Goal: Task Accomplishment & Management: Manage account settings

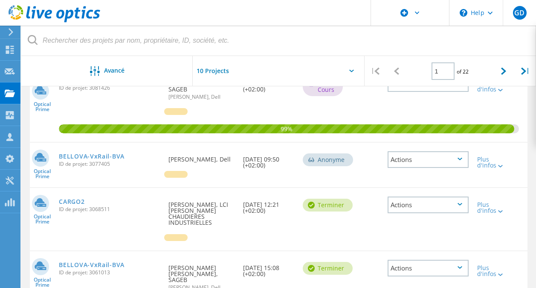
scroll to position [137, 0]
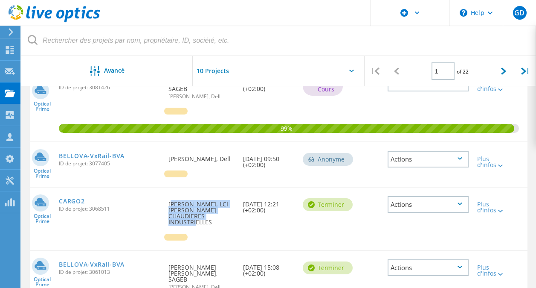
drag, startPoint x: 213, startPoint y: 218, endPoint x: 168, endPoint y: 197, distance: 49.8
click at [168, 197] on div "Demandé par Christophe coplo, LCI LOOS CHAUDIERES INDUSTRIELLES" at bounding box center [201, 210] width 75 height 46
click at [168, 201] on div "Demandé par Christophe coplo, LCI LOOS CHAUDIERES INDUSTRIELLES" at bounding box center [201, 210] width 75 height 46
drag, startPoint x: 168, startPoint y: 201, endPoint x: 222, endPoint y: 216, distance: 55.9
click at [222, 216] on div "Demandé par Christophe coplo, LCI LOOS CHAUDIERES INDUSTRIELLES" at bounding box center [201, 210] width 75 height 46
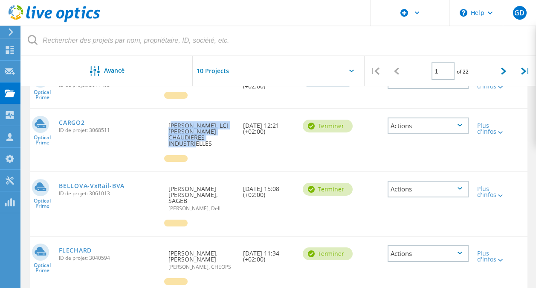
scroll to position [215, 0]
click at [163, 127] on div "CARGO2 ID de projet: 3068511" at bounding box center [110, 125] width 110 height 32
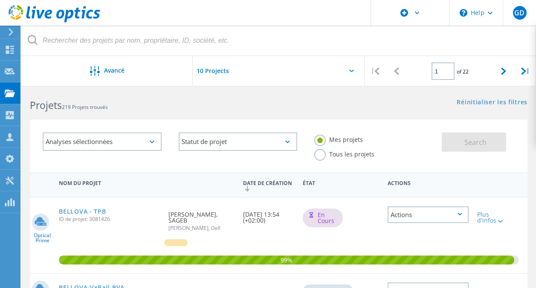
scroll to position [0, 0]
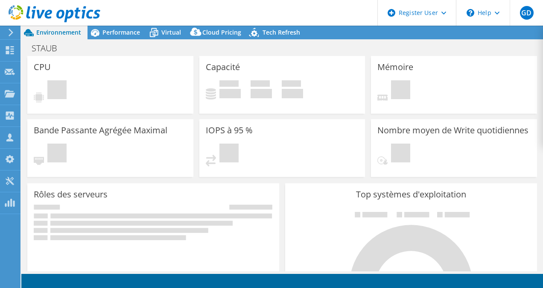
select select "USD"
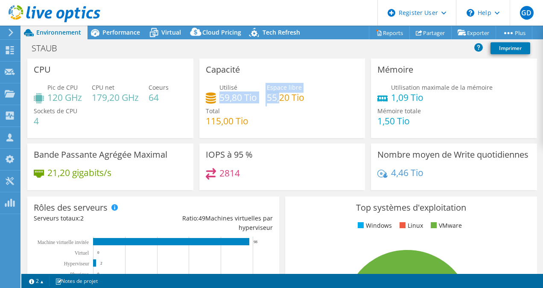
drag, startPoint x: 219, startPoint y: 95, endPoint x: 278, endPoint y: 98, distance: 59.8
click at [278, 98] on div "Utilisé 59,80 Tio Espace libre 55,20 Tio Total 115,00 Tio" at bounding box center [282, 108] width 153 height 51
click at [251, 106] on div "Utilisé 59,80 Tio Espace libre 55,20 Tio Total 115,00 Tio" at bounding box center [282, 108] width 153 height 51
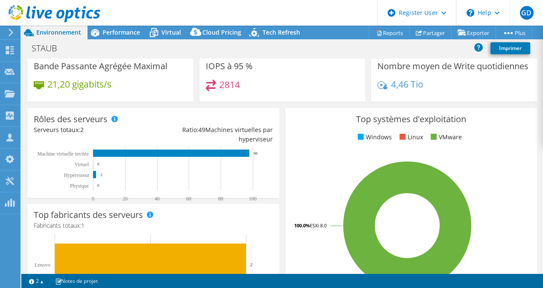
scroll to position [78, 0]
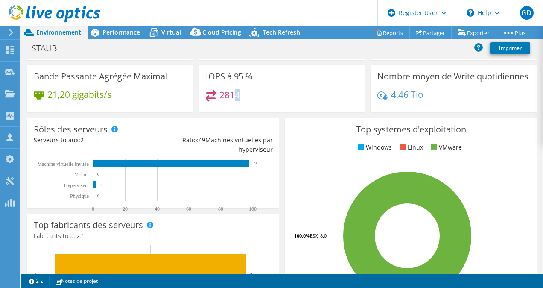
drag, startPoint x: 215, startPoint y: 103, endPoint x: 234, endPoint y: 94, distance: 20.6
click at [234, 94] on div "2814" at bounding box center [282, 99] width 153 height 18
click at [234, 94] on h4 "2814" at bounding box center [229, 94] width 20 height 9
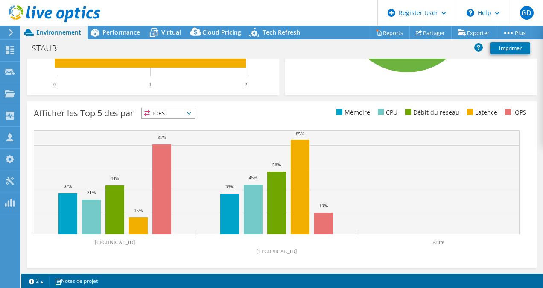
scroll to position [0, 0]
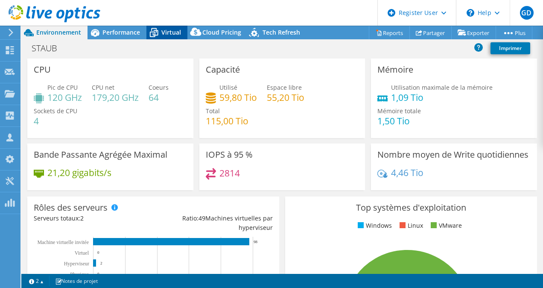
click at [157, 32] on icon at bounding box center [153, 32] width 15 height 15
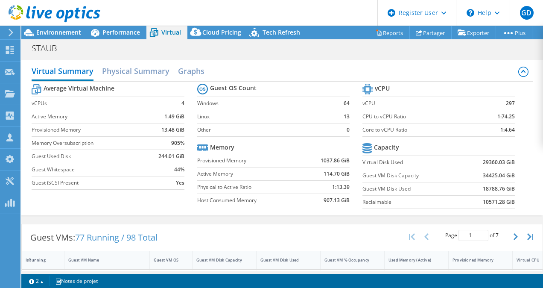
click at [113, 24] on header "GD Utilisateur Dell Gregory Dubart Gregory.Dubart@dell.com Dell My Profile Log …" at bounding box center [271, 13] width 543 height 26
click at [110, 30] on span "Performance" at bounding box center [121, 32] width 38 height 8
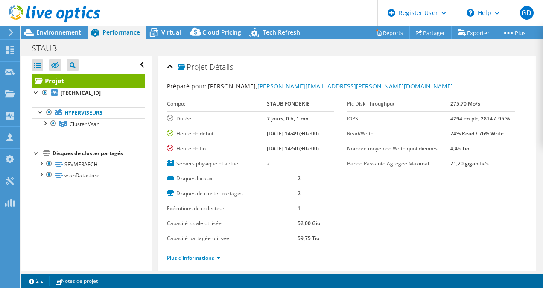
click at [57, 27] on div at bounding box center [50, 14] width 100 height 29
click at [58, 32] on span "Environnement" at bounding box center [58, 32] width 45 height 8
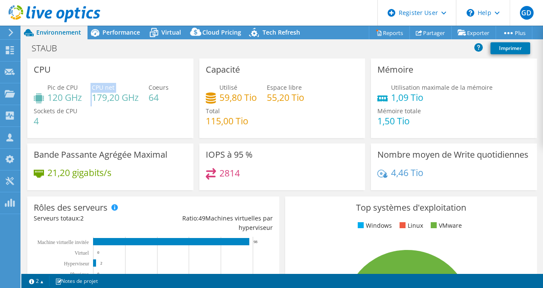
drag, startPoint x: 93, startPoint y: 94, endPoint x: 90, endPoint y: 88, distance: 6.7
click at [90, 88] on div "Pic de CPU 120 GHz CPU net 179,20 GHz Coeurs 64 Sockets de CPU 4" at bounding box center [110, 108] width 153 height 51
drag, startPoint x: 46, startPoint y: 117, endPoint x: 35, endPoint y: 122, distance: 11.6
click at [35, 122] on h4 "4" at bounding box center [56, 120] width 44 height 9
drag, startPoint x: 149, startPoint y: 94, endPoint x: 161, endPoint y: 98, distance: 12.6
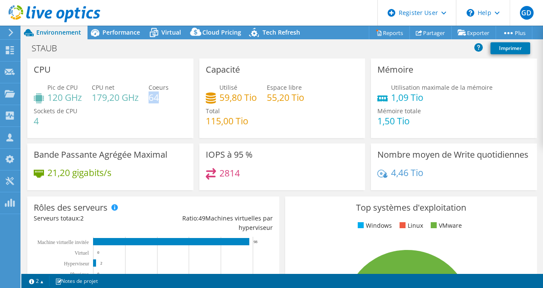
click at [161, 98] on h4 "64" at bounding box center [159, 97] width 20 height 9
drag, startPoint x: 32, startPoint y: 118, endPoint x: 41, endPoint y: 120, distance: 9.2
click at [41, 120] on div "CPU Pic de CPU 120 GHz CPU net 179,20 GHz Coeurs 64 Sockets de CPU 4" at bounding box center [110, 97] width 166 height 79
click at [41, 120] on h4 "4" at bounding box center [56, 120] width 44 height 9
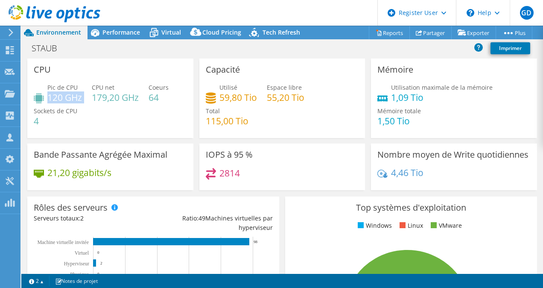
drag, startPoint x: 49, startPoint y: 95, endPoint x: 82, endPoint y: 96, distance: 33.7
click at [82, 96] on h4 "120 GHz" at bounding box center [64, 97] width 35 height 9
click at [108, 25] on header "GD Utilisateur Dell Gregory Dubart Gregory.Dubart@dell.com Dell My Profile Log …" at bounding box center [271, 13] width 543 height 26
click at [102, 36] on icon at bounding box center [94, 32] width 15 height 15
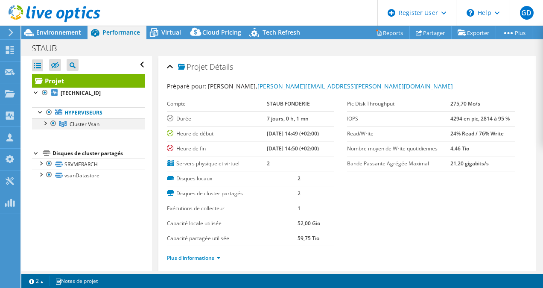
click at [50, 123] on div at bounding box center [53, 123] width 9 height 10
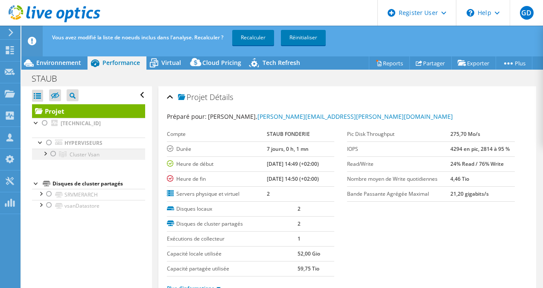
click at [45, 149] on div at bounding box center [45, 153] width 9 height 9
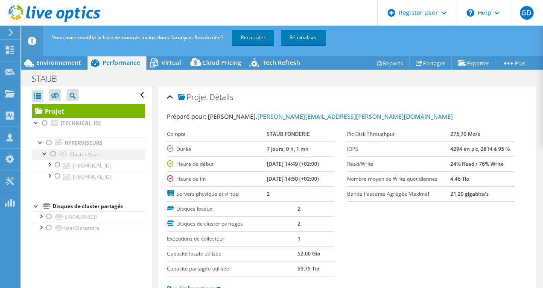
click at [55, 156] on div at bounding box center [53, 154] width 9 height 10
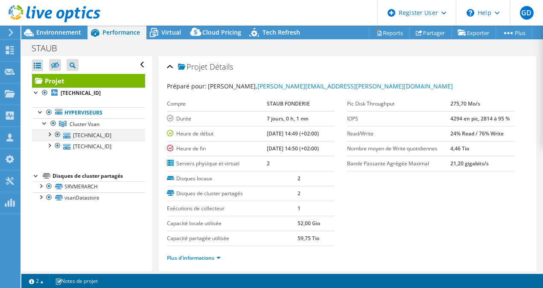
click at [49, 134] on div at bounding box center [49, 133] width 9 height 9
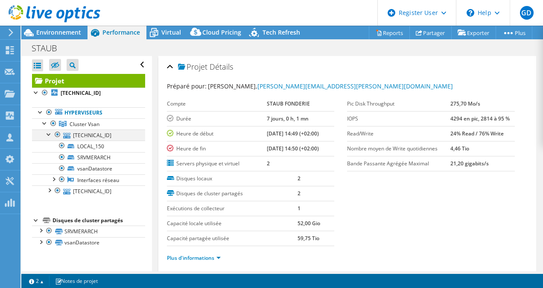
click at [49, 134] on div at bounding box center [49, 133] width 9 height 9
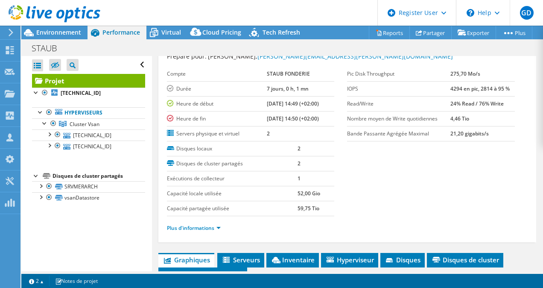
scroll to position [30, 0]
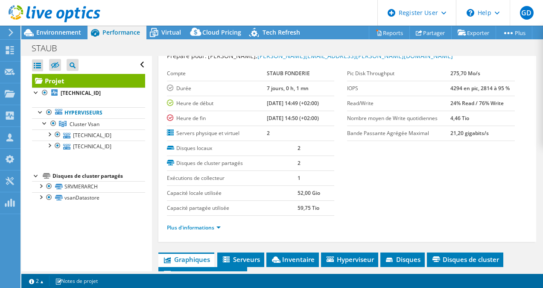
drag, startPoint x: 444, startPoint y: 79, endPoint x: 516, endPoint y: 80, distance: 72.6
click at [516, 80] on div "Pic Disk Throughput 275,70 Mo/s IOPS 4294 en pic, 2814 à 95 % Read/Write 24% Re…" at bounding box center [437, 103] width 181 height 75
drag, startPoint x: 387, startPoint y: 146, endPoint x: 374, endPoint y: 149, distance: 13.4
click at [374, 149] on section "Préparé pour: Joffrey MACIEJEWSKI, j.maciejewski@staub.fr Compte STAUB FONDERIE…" at bounding box center [347, 145] width 361 height 188
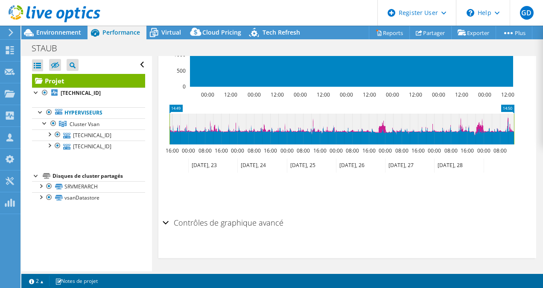
scroll to position [0, 0]
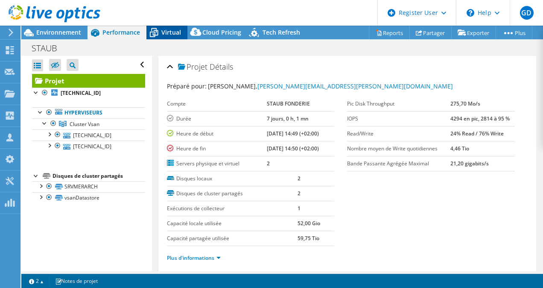
click at [160, 32] on icon at bounding box center [153, 32] width 15 height 15
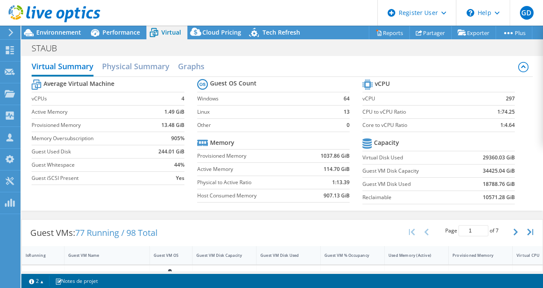
scroll to position [7, 0]
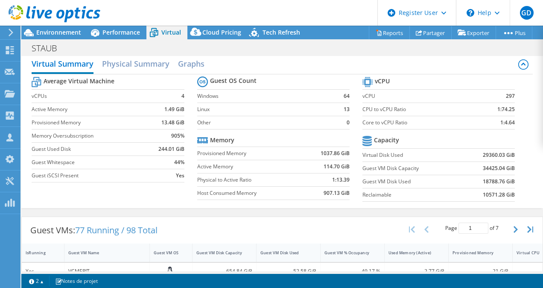
drag, startPoint x: 306, startPoint y: 151, endPoint x: 314, endPoint y: 154, distance: 8.4
click at [314, 154] on td "1037.86 GiB" at bounding box center [326, 152] width 48 height 13
click at [269, 51] on div "GD Utilisateur Dell Gregory Dubart Gregory.Dubart@dell.com Dell My Profile Log …" at bounding box center [271, 144] width 543 height 288
click at [118, 28] on div "Performance" at bounding box center [116, 33] width 59 height 14
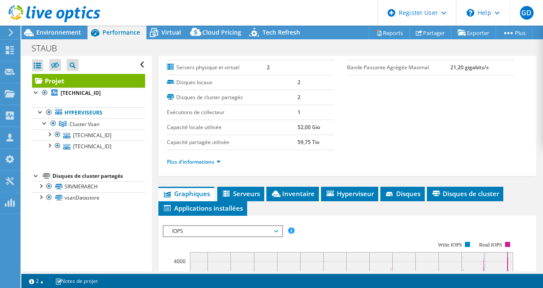
scroll to position [101, 0]
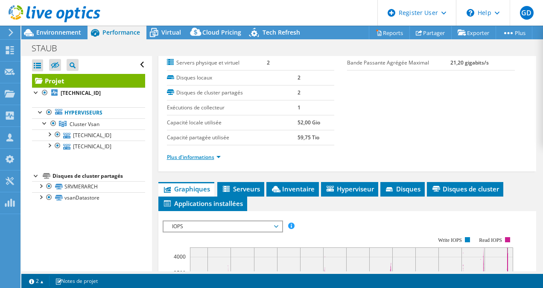
click at [196, 158] on link "Plus d'informations" at bounding box center [194, 156] width 54 height 7
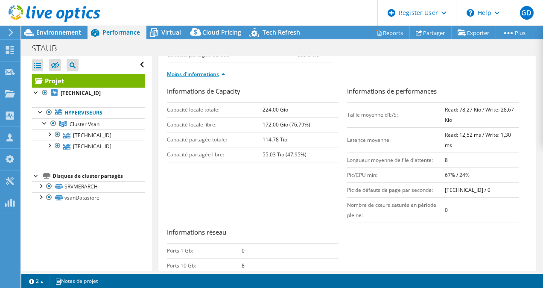
scroll to position [183, 0]
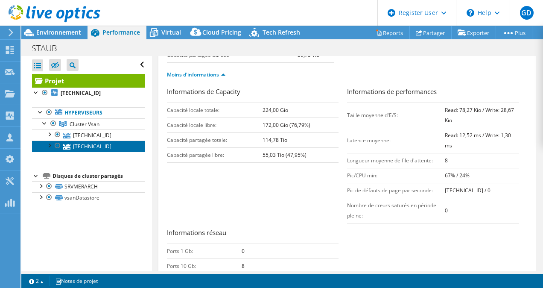
click at [90, 143] on link "[TECHNICAL_ID]" at bounding box center [88, 145] width 113 height 11
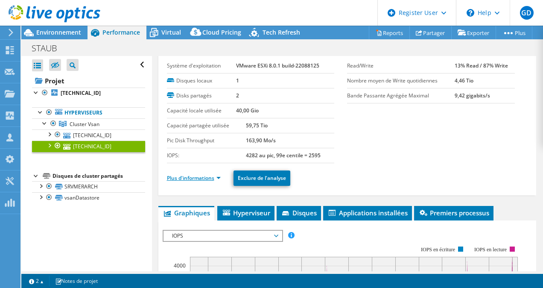
scroll to position [22, 0]
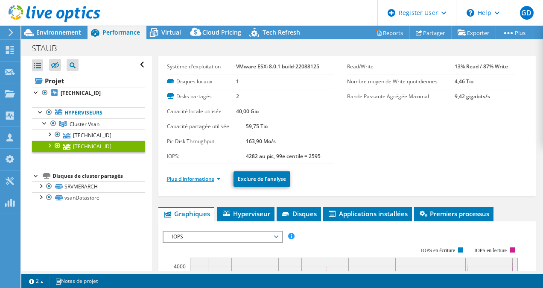
click at [200, 179] on link "Plus d'informations" at bounding box center [194, 178] width 54 height 7
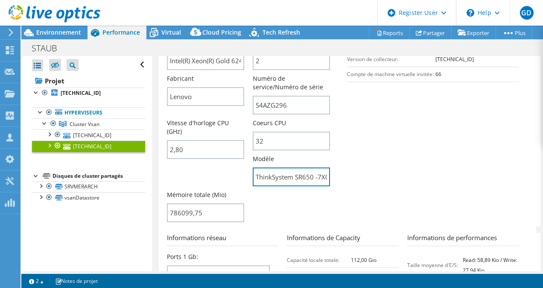
scroll to position [0, 37]
drag, startPoint x: 257, startPoint y: 178, endPoint x: 395, endPoint y: 178, distance: 137.8
click at [395, 178] on section "Informations sur le serveur Nom du serveur 10.20.220.2 Description dd CPU Intel…" at bounding box center [349, 104] width 365 height 243
click at [306, 176] on input "ThinkSystem SR650 -7X06CTO1WW-" at bounding box center [291, 176] width 77 height 19
drag, startPoint x: 280, startPoint y: 177, endPoint x: 304, endPoint y: 179, distance: 24.5
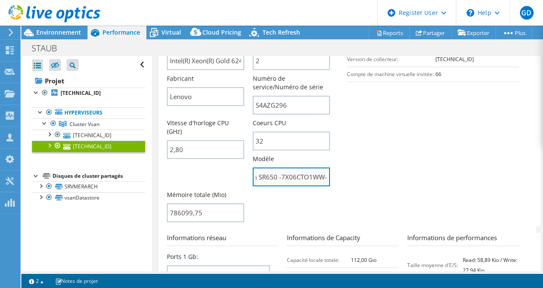
click at [304, 179] on input "ThinkSystem SR650 -7X06CTO1WW-" at bounding box center [291, 176] width 77 height 19
click at [290, 178] on input "ThinkSystem SR650 -7X06CTO1WW-" at bounding box center [291, 176] width 77 height 19
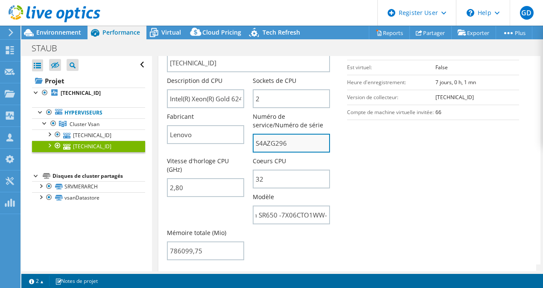
scroll to position [0, 0]
drag, startPoint x: 295, startPoint y: 143, endPoint x: 238, endPoint y: 148, distance: 57.3
click at [238, 41] on div "Nom du serveur 10.20.220.2 Description dd CPU Intel(R) Xeon(R) Gold 6242 CPU @ …" at bounding box center [253, 41] width 172 height 0
click at [238, 148] on div "Fabricant Lenovo" at bounding box center [210, 130] width 86 height 36
drag, startPoint x: 311, startPoint y: 140, endPoint x: 234, endPoint y: 144, distance: 76.9
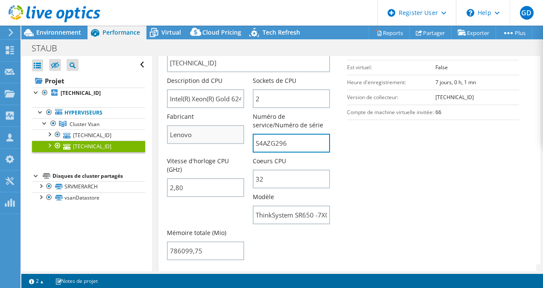
click at [234, 41] on div "Nom du serveur 10.20.220.2 Description dd CPU Intel(R) Xeon(R) Gold 6242 CPU @ …" at bounding box center [253, 41] width 172 height 0
paste input "805085610"
drag, startPoint x: 306, startPoint y: 143, endPoint x: 242, endPoint y: 146, distance: 63.7
click at [242, 41] on div "Nom du serveur 10.20.220.2 Description dd CPU Intel(R) Xeon(R) Gold 6242 CPU @ …" at bounding box center [253, 41] width 172 height 0
type input "805085610"
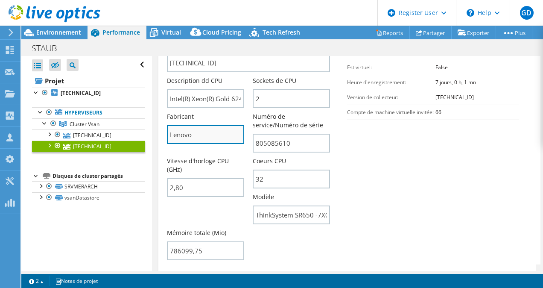
click at [202, 133] on input "Lenovo" at bounding box center [205, 134] width 77 height 19
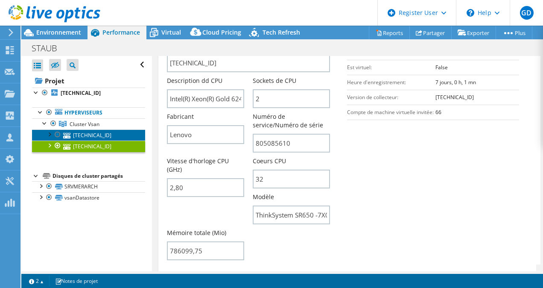
click at [97, 137] on link "[TECHNICAL_ID]" at bounding box center [88, 134] width 113 height 11
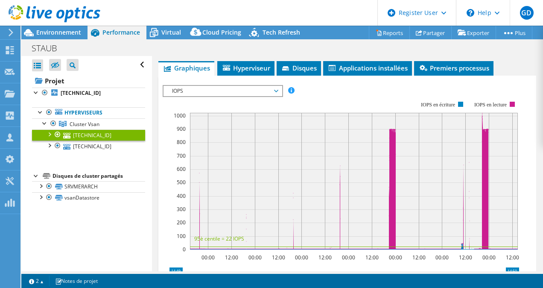
scroll to position [55, 0]
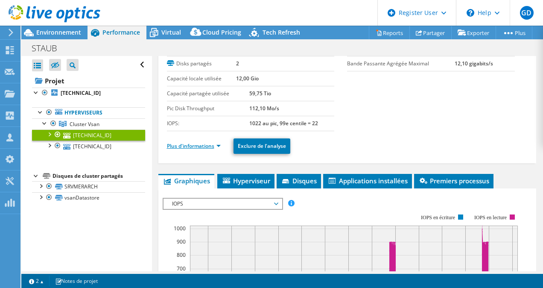
click at [206, 143] on link "Plus d'informations" at bounding box center [194, 145] width 54 height 7
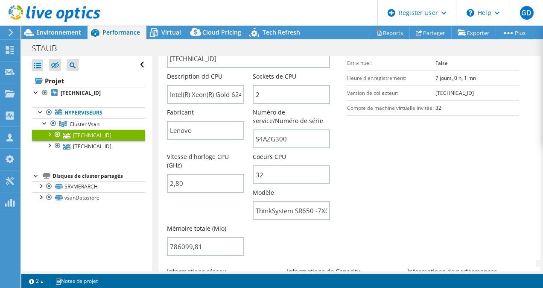
scroll to position [216, 0]
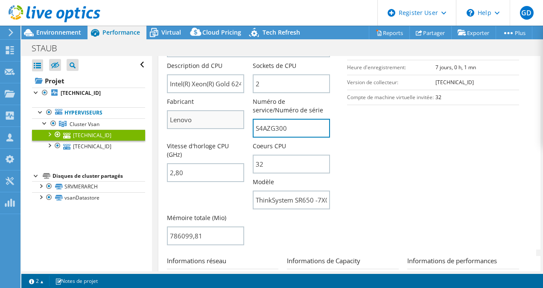
drag, startPoint x: 300, startPoint y: 122, endPoint x: 228, endPoint y: 120, distance: 72.1
click at [228, 26] on div "Nom du serveur [TECHNICAL_ID] Description dd CPU Intel(R) Xeon(R) Gold 6242 CPU…" at bounding box center [253, 26] width 172 height 0
click at [299, 133] on input "S4AZG300" at bounding box center [291, 128] width 77 height 19
drag, startPoint x: 299, startPoint y: 133, endPoint x: 306, endPoint y: 127, distance: 9.4
click at [306, 127] on input "S4AZG300" at bounding box center [291, 128] width 77 height 19
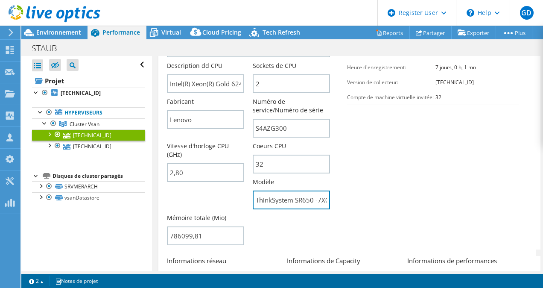
scroll to position [0, 37]
drag, startPoint x: 260, startPoint y: 198, endPoint x: 405, endPoint y: 197, distance: 145.5
click at [405, 197] on section "Informations sur le serveur Nom du serveur [TECHNICAL_ID] Description dd CPU In…" at bounding box center [349, 127] width 365 height 243
click at [310, 204] on input "ThinkSystem SR650 -7X06CTO1WW-" at bounding box center [291, 199] width 77 height 19
drag, startPoint x: 310, startPoint y: 204, endPoint x: 364, endPoint y: 199, distance: 54.0
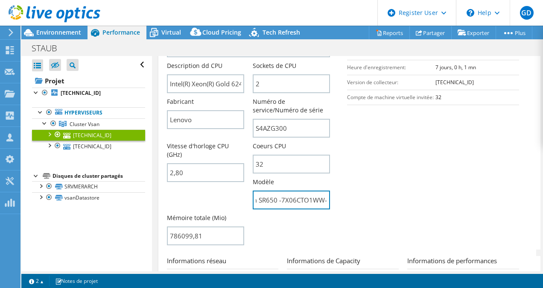
click at [364, 199] on section "Informations sur le serveur Nom du serveur [TECHNICAL_ID] Description dd CPU In…" at bounding box center [349, 127] width 365 height 243
click at [283, 107] on label "Numéro de service/Numéro de série" at bounding box center [291, 105] width 77 height 17
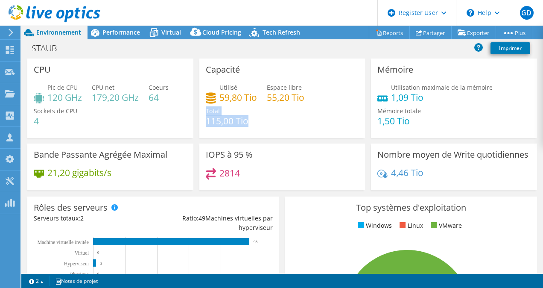
drag, startPoint x: 201, startPoint y: 119, endPoint x: 254, endPoint y: 122, distance: 52.6
click at [254, 122] on div "Capacité Utilisé 59,80 Tio Espace libre 55,20 Tio Total 115,00 Tio" at bounding box center [282, 97] width 166 height 79
drag, startPoint x: 87, startPoint y: 100, endPoint x: 81, endPoint y: 93, distance: 9.4
click at [81, 93] on div "Pic de CPU 120 GHz CPU net 179,20 GHz Coeurs 64 Sockets de CPU 4" at bounding box center [110, 108] width 153 height 51
click at [124, 30] on span "Performance" at bounding box center [121, 32] width 38 height 8
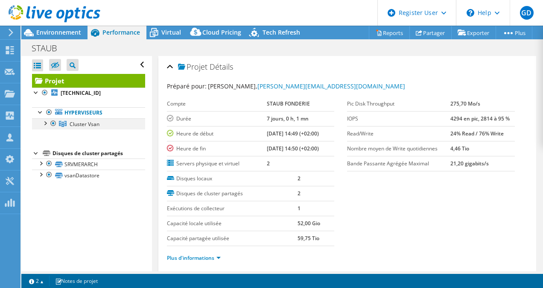
click at [49, 126] on div at bounding box center [45, 122] width 9 height 9
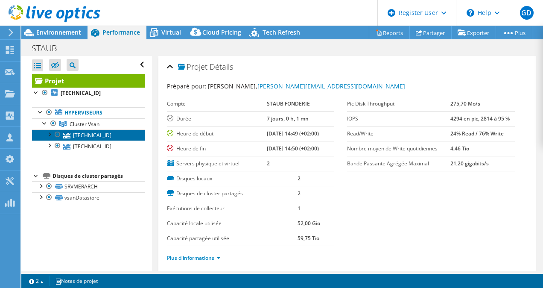
click at [76, 136] on link "[TECHNICAL_ID]" at bounding box center [88, 134] width 113 height 11
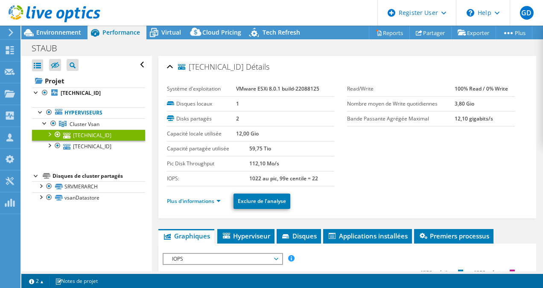
scroll to position [109, 0]
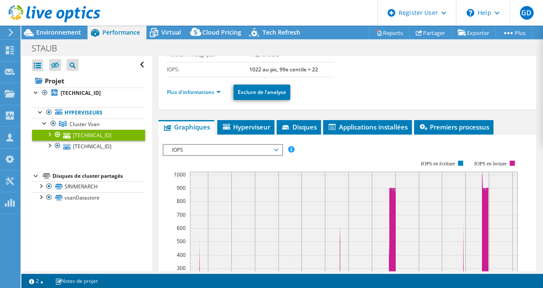
click at [223, 149] on span "IOPS" at bounding box center [223, 150] width 110 height 10
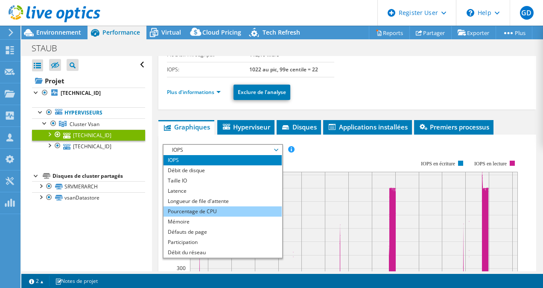
click at [210, 208] on li "Pourcentage de CPU" at bounding box center [222, 211] width 118 height 10
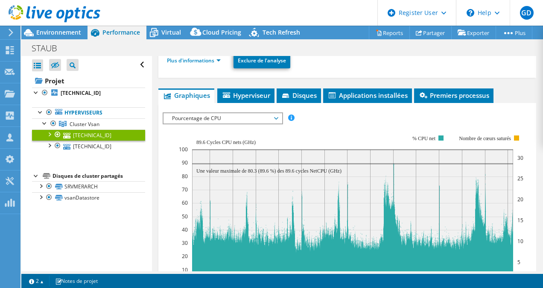
scroll to position [173, 0]
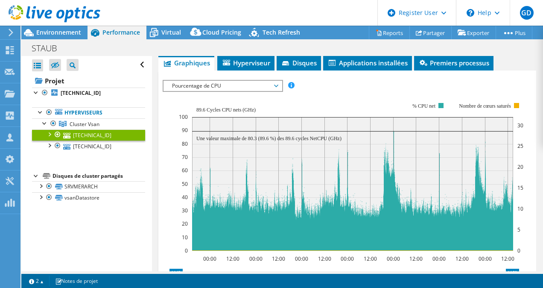
click at [262, 86] on span "Pourcentage de CPU" at bounding box center [223, 86] width 110 height 10
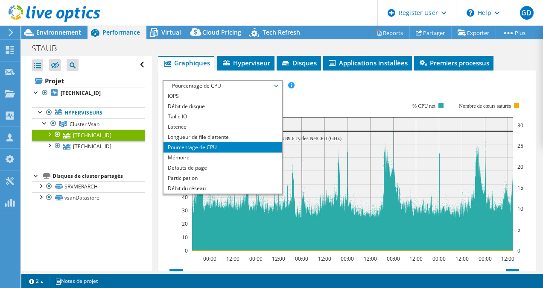
click at [262, 86] on span "Pourcentage de CPU" at bounding box center [223, 86] width 110 height 10
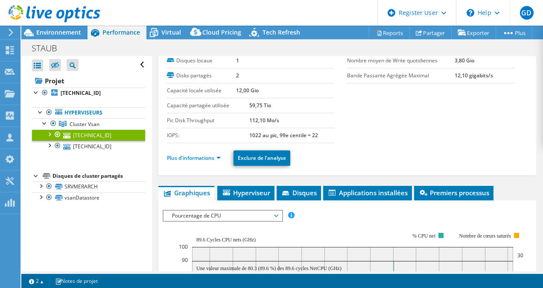
scroll to position [43, 0]
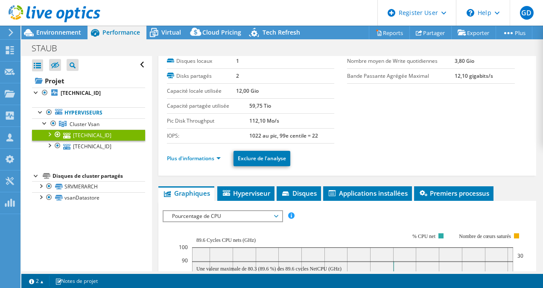
click at [194, 162] on li "Plus d'informations" at bounding box center [196, 158] width 59 height 9
click at [195, 160] on link "Plus d'informations" at bounding box center [194, 157] width 54 height 7
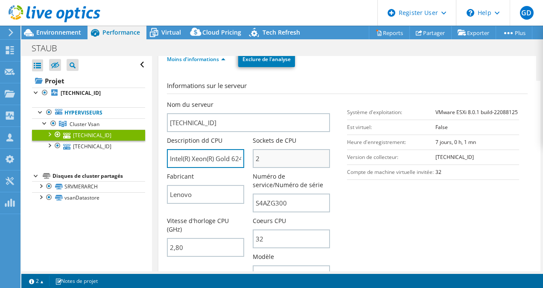
scroll to position [0, 82]
drag, startPoint x: 192, startPoint y: 156, endPoint x: 282, endPoint y: 156, distance: 90.5
click at [282, 100] on div "Nom du serveur [TECHNICAL_ID] Description dd CPU Intel(R) Xeon(R) Gold 6242 CPU…" at bounding box center [253, 100] width 172 height 0
click at [209, 160] on input "Intel(R) Xeon(R) Gold 6242 CPU @ 2.80GHz 279 GHz" at bounding box center [205, 158] width 77 height 19
drag, startPoint x: 189, startPoint y: 158, endPoint x: 261, endPoint y: 160, distance: 71.3
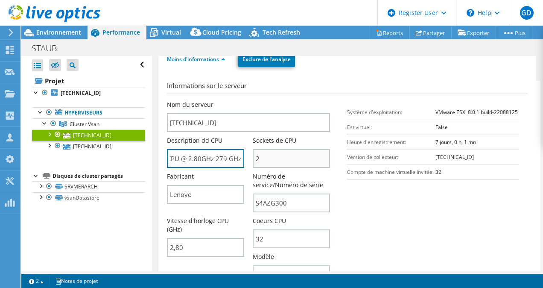
click at [261, 100] on div "Nom du serveur [TECHNICAL_ID] Description dd CPU Intel(R) Xeon(R) Gold 6242 CPU…" at bounding box center [253, 100] width 172 height 0
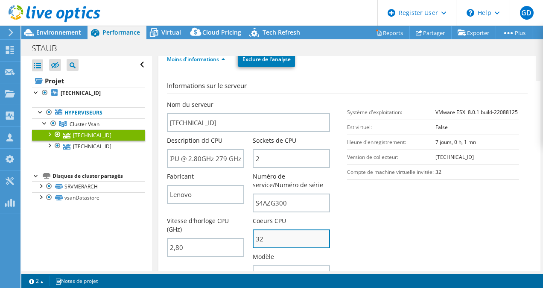
scroll to position [0, 0]
drag, startPoint x: 277, startPoint y: 234, endPoint x: 248, endPoint y: 235, distance: 29.0
click at [248, 100] on div "Nom du serveur [TECHNICAL_ID] Description dd CPU Intel(R) Xeon(R) Gold 6242 CPU…" at bounding box center [253, 100] width 172 height 0
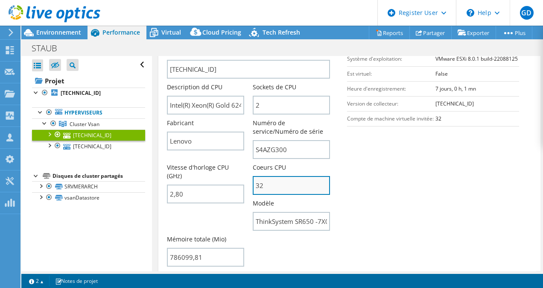
click at [278, 178] on input "32" at bounding box center [291, 185] width 77 height 19
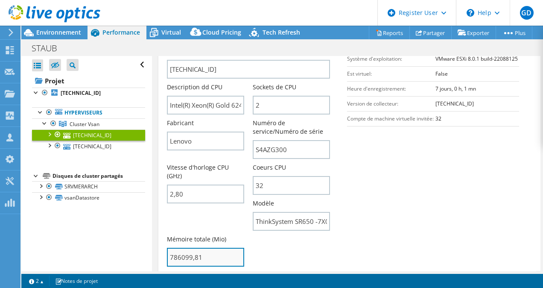
click at [203, 254] on input "786099,81" at bounding box center [205, 257] width 77 height 19
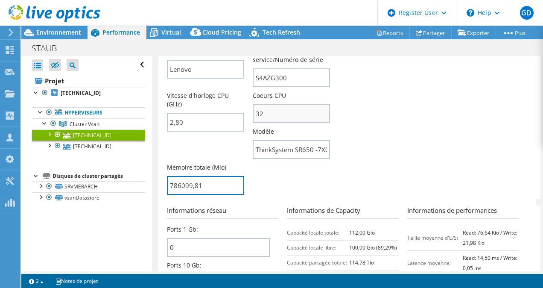
scroll to position [296, 0]
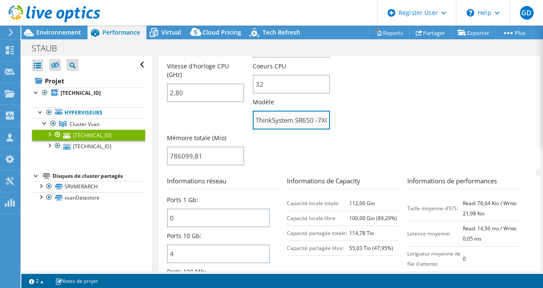
type input "78609981"
drag, startPoint x: 260, startPoint y: 119, endPoint x: 382, endPoint y: 126, distance: 121.4
click at [382, 126] on section "Informations sur le serveur Nom du serveur [TECHNICAL_ID] Description dd CPU In…" at bounding box center [349, 47] width 365 height 243
click at [305, 121] on input "ThinkSystem SR650 -7X06CTO1WW-" at bounding box center [291, 120] width 77 height 19
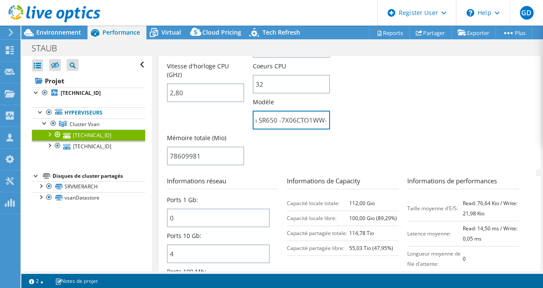
scroll to position [0, 0]
drag, startPoint x: 305, startPoint y: 121, endPoint x: 232, endPoint y: 110, distance: 74.2
click at [232, 110] on div "Nom du serveur [TECHNICAL_ID] Description dd CPU Intel(R) Xeon(R) Gold 6242 CPU…" at bounding box center [257, 58] width 181 height 224
click at [277, 116] on input "ThinkSystem SR650 -7X06CTO1WW-" at bounding box center [291, 120] width 77 height 19
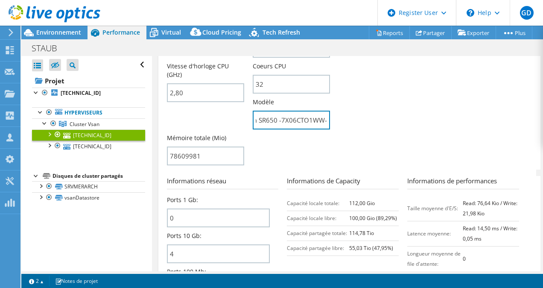
drag, startPoint x: 277, startPoint y: 116, endPoint x: 335, endPoint y: 120, distance: 58.2
click at [335, 120] on div "Nom du serveur [TECHNICAL_ID] Description dd CPU Intel(R) Xeon(R) Gold 6242 CPU…" at bounding box center [257, 58] width 181 height 224
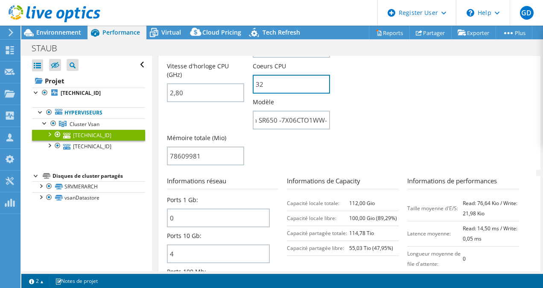
scroll to position [0, 0]
drag, startPoint x: 275, startPoint y: 88, endPoint x: 221, endPoint y: 85, distance: 54.3
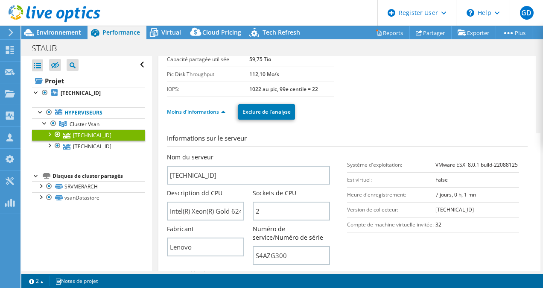
scroll to position [186, 0]
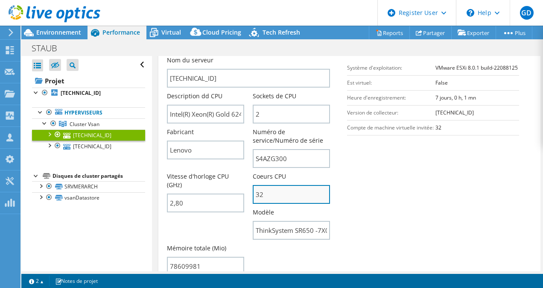
click at [278, 196] on input "32" at bounding box center [291, 194] width 77 height 19
drag, startPoint x: 278, startPoint y: 196, endPoint x: 231, endPoint y: 195, distance: 46.5
click at [231, 56] on div "Nom du serveur [TECHNICAL_ID] Description dd CPU Intel(R) Xeon(R) Gold 6242 CPU…" at bounding box center [253, 56] width 172 height 0
click at [292, 192] on input "32" at bounding box center [291, 194] width 77 height 19
click at [286, 67] on div "Nom du serveur [TECHNICAL_ID]" at bounding box center [248, 72] width 163 height 32
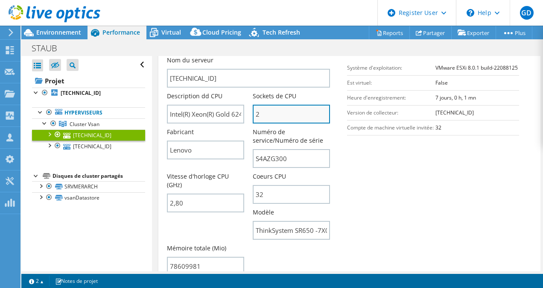
drag, startPoint x: 283, startPoint y: 110, endPoint x: 303, endPoint y: 115, distance: 20.3
click at [303, 115] on input "2" at bounding box center [291, 114] width 77 height 19
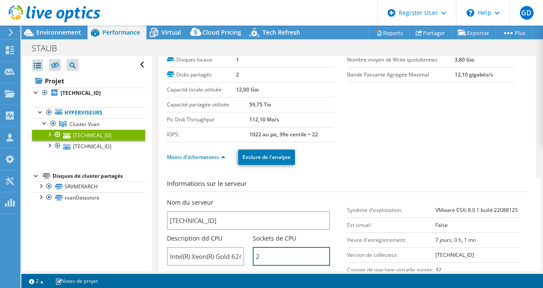
scroll to position [0, 0]
